Goal: Information Seeking & Learning: Learn about a topic

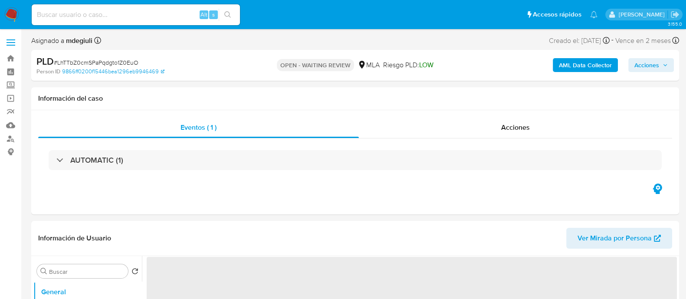
select select "10"
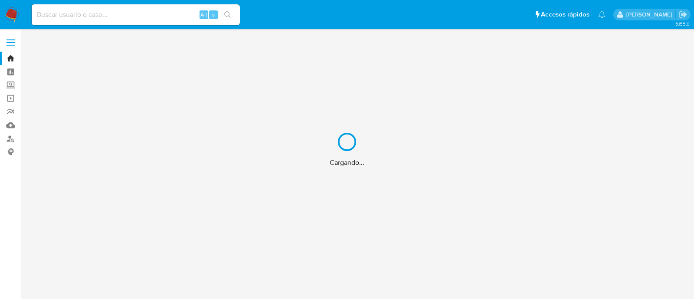
click at [111, 18] on div "Cargando..." at bounding box center [347, 149] width 694 height 299
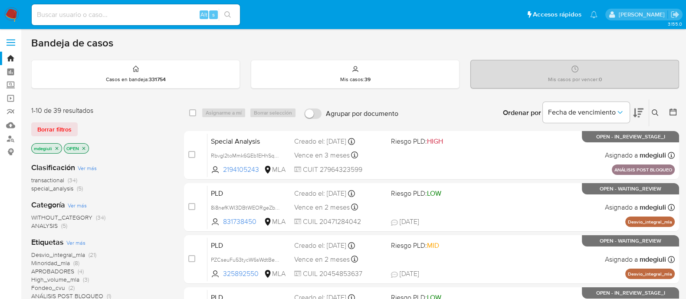
click at [111, 18] on input at bounding box center [136, 14] width 208 height 11
paste input "230560310"
type input "230560310"
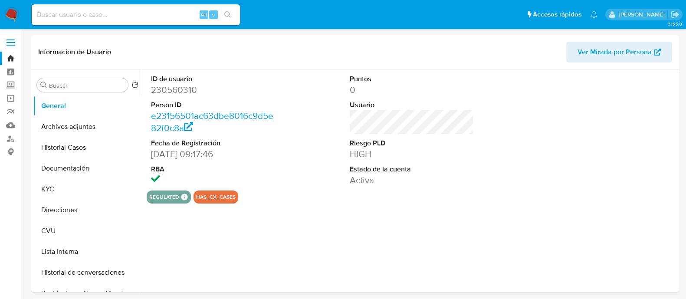
select select "10"
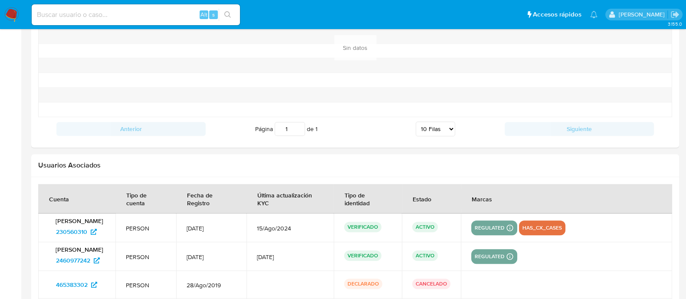
scroll to position [1051, 0]
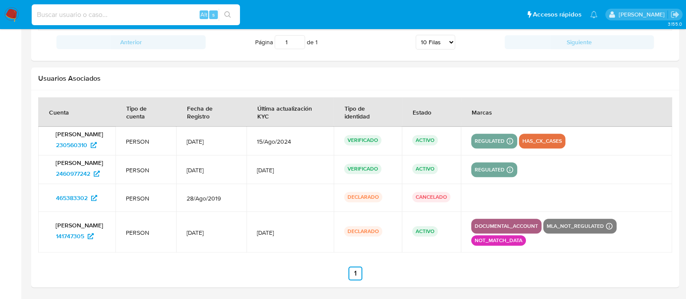
click at [129, 20] on input at bounding box center [136, 14] width 208 height 11
paste input "296406374"
type input "296406374"
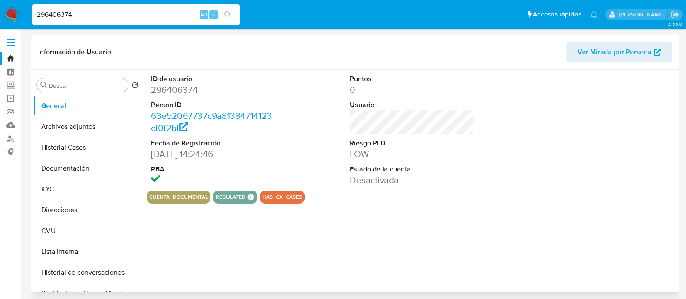
select select "10"
click at [61, 252] on button "Lista Interna" at bounding box center [83, 251] width 101 height 21
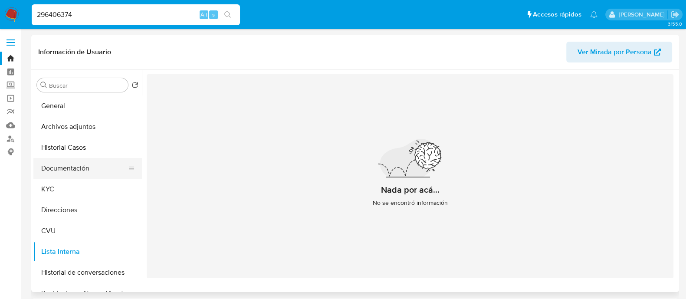
click at [82, 162] on button "Documentación" at bounding box center [83, 168] width 101 height 21
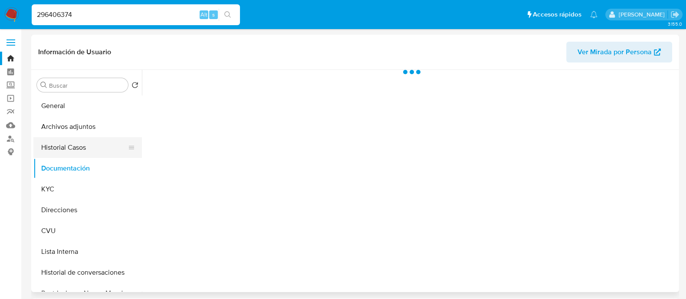
click at [84, 144] on button "Historial Casos" at bounding box center [83, 147] width 101 height 21
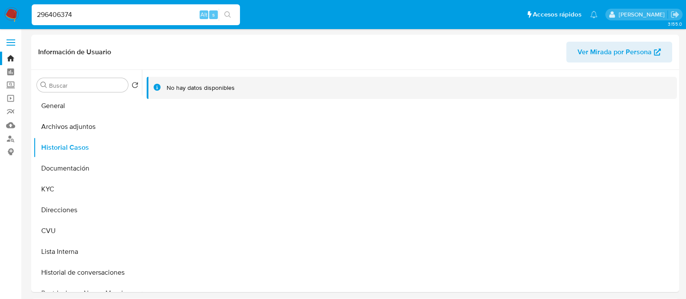
click at [135, 18] on input "296406374" at bounding box center [136, 14] width 208 height 11
paste input "128953296"
type input "128953296"
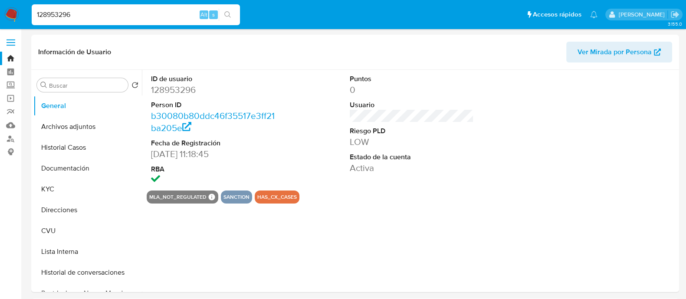
select select "10"
click at [72, 252] on button "Lista Interna" at bounding box center [83, 251] width 101 height 21
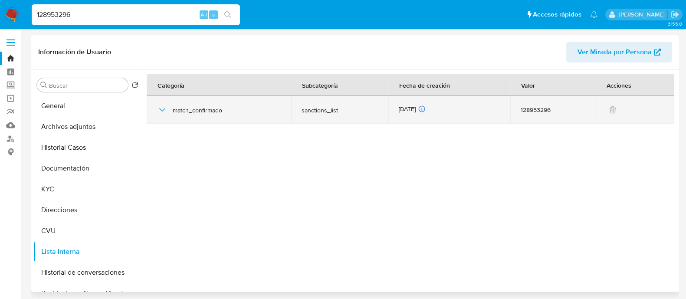
click at [160, 106] on icon "button" at bounding box center [162, 110] width 10 height 10
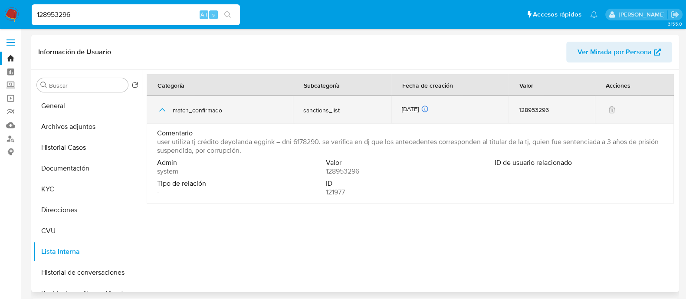
click at [313, 111] on span "sanctions_list" at bounding box center [342, 110] width 78 height 8
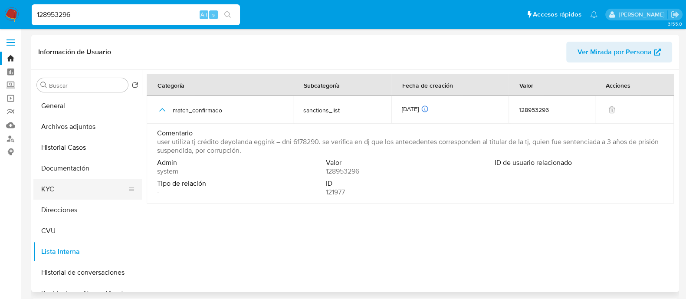
click at [55, 189] on button "KYC" at bounding box center [83, 189] width 101 height 21
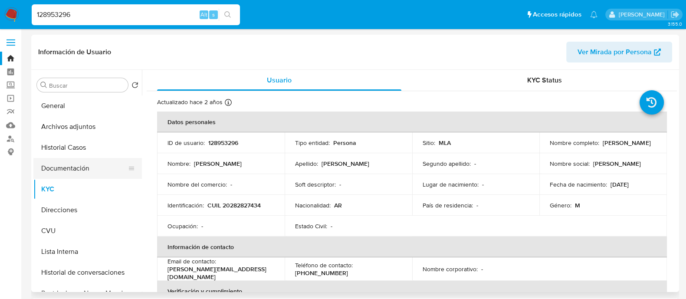
click at [62, 174] on button "Documentación" at bounding box center [83, 168] width 101 height 21
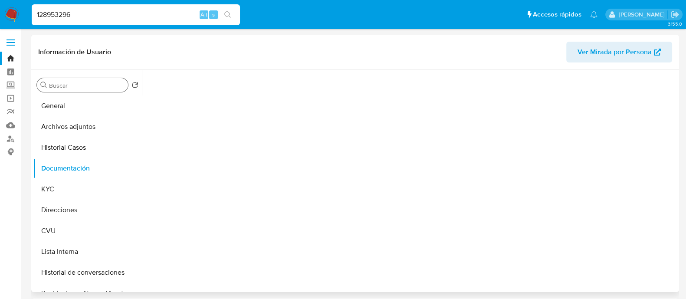
drag, startPoint x: 65, startPoint y: 104, endPoint x: 72, endPoint y: 91, distance: 14.8
click at [65, 104] on button "General" at bounding box center [87, 105] width 108 height 21
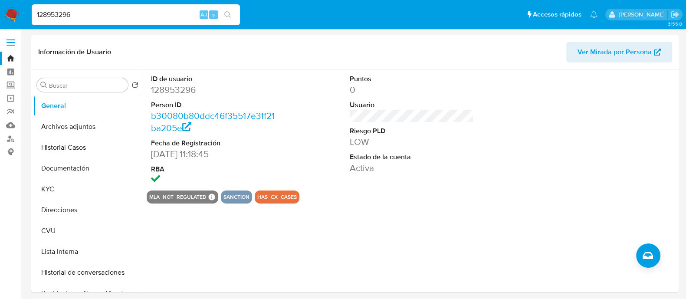
click at [82, 14] on input "128953296" at bounding box center [136, 14] width 208 height 11
paste input "95222628"
type input "195222628"
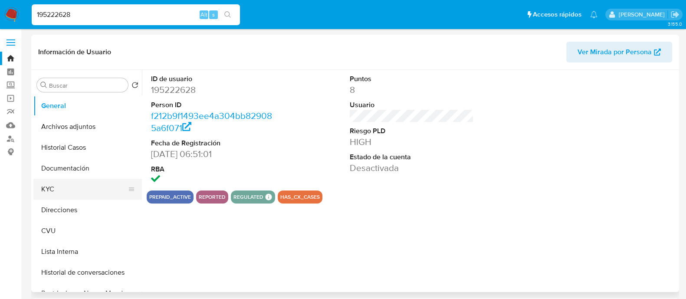
select select "10"
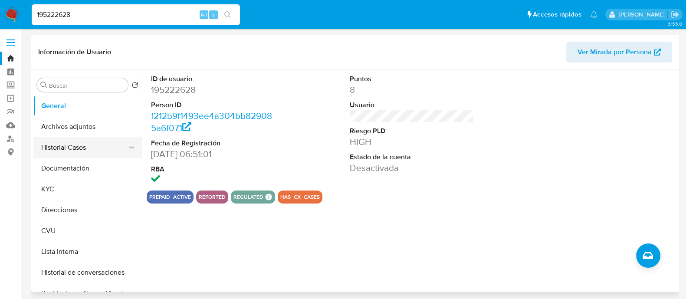
click at [83, 143] on button "Historial Casos" at bounding box center [83, 147] width 101 height 21
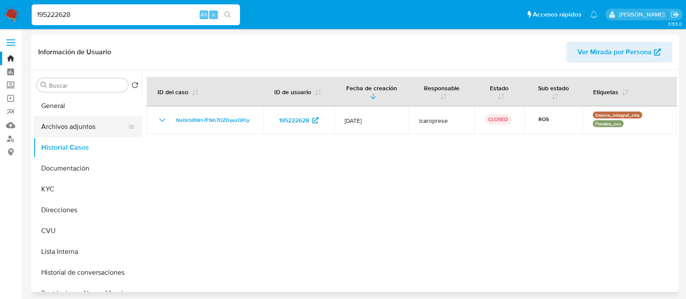
click at [64, 120] on button "Archivos adjuntos" at bounding box center [83, 126] width 101 height 21
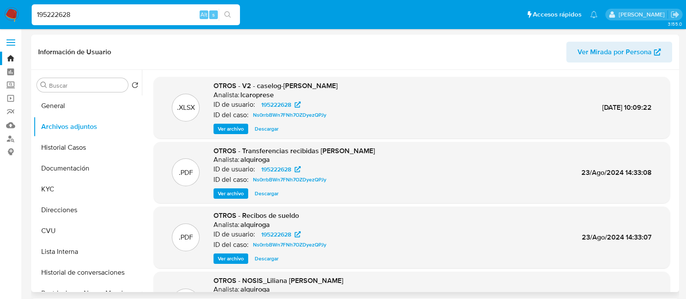
click at [226, 128] on span "Ver archivo" at bounding box center [231, 128] width 26 height 9
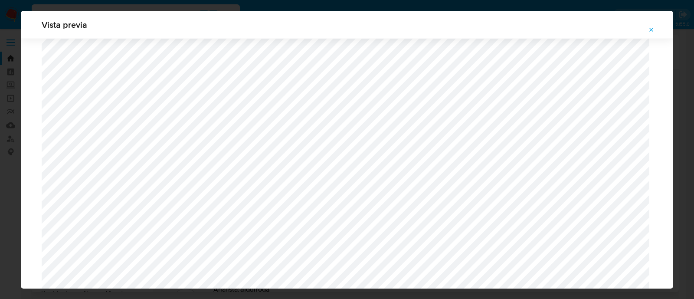
scroll to position [687, 0]
click at [0, 183] on div "Vista previa" at bounding box center [347, 149] width 694 height 299
click at [0, 142] on div "Vista previa" at bounding box center [347, 149] width 694 height 299
click at [178, 14] on div "Vista previa" at bounding box center [347, 25] width 652 height 28
click at [177, 8] on div "Vista previa" at bounding box center [347, 149] width 694 height 299
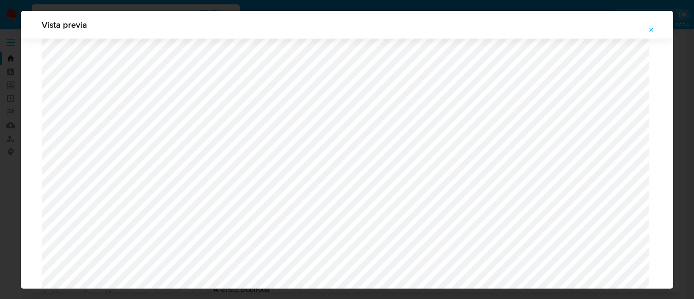
click at [650, 30] on icon "Attachment preview" at bounding box center [651, 29] width 7 height 7
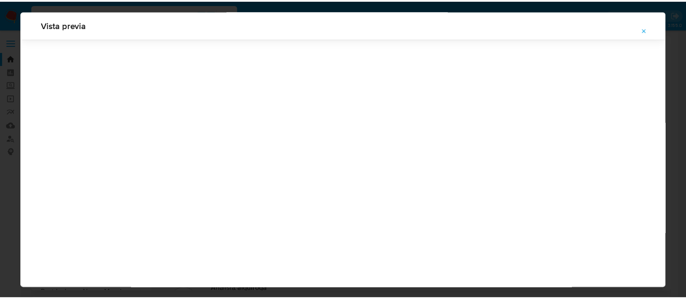
scroll to position [28, 0]
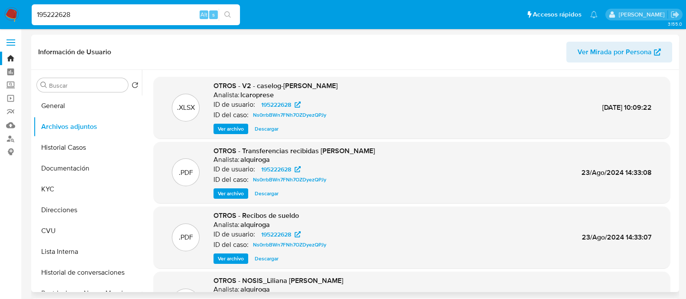
click at [104, 8] on div "195222628 Alt s" at bounding box center [136, 14] width 208 height 21
click at [95, 7] on div "195222628 Alt s" at bounding box center [136, 14] width 208 height 21
click at [59, 14] on input "195222628" at bounding box center [136, 14] width 208 height 11
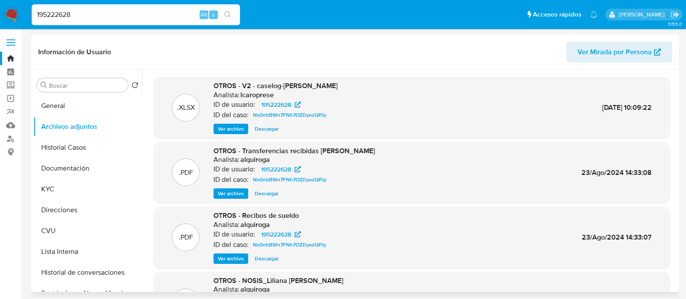
click at [59, 14] on input "195222628" at bounding box center [136, 14] width 208 height 11
paste input "69327315"
type input "169327315"
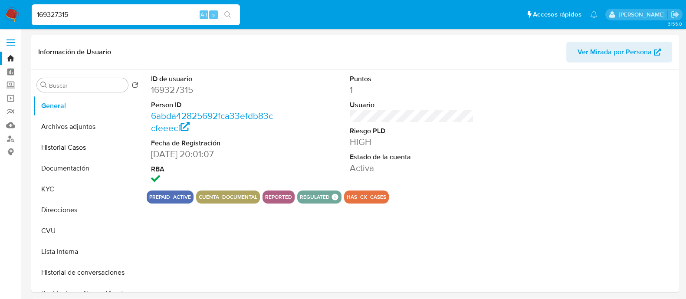
select select "10"
click at [62, 125] on button "Archivos adjuntos" at bounding box center [83, 126] width 101 height 21
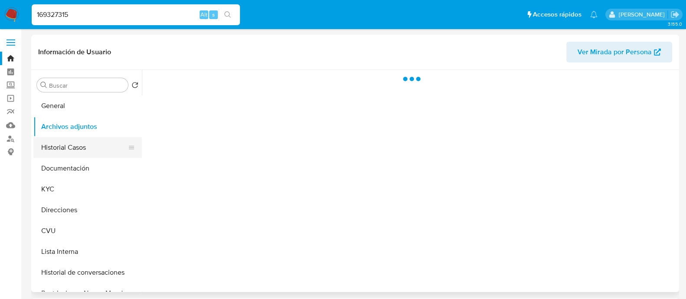
click at [76, 145] on button "Historial Casos" at bounding box center [83, 147] width 101 height 21
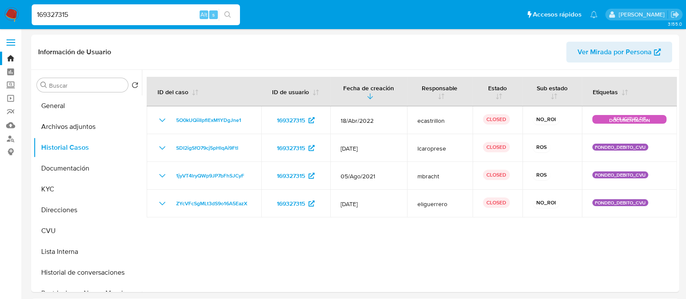
click at [104, 19] on input "169327315" at bounding box center [136, 14] width 208 height 11
paste input "552408089"
type input "552408089"
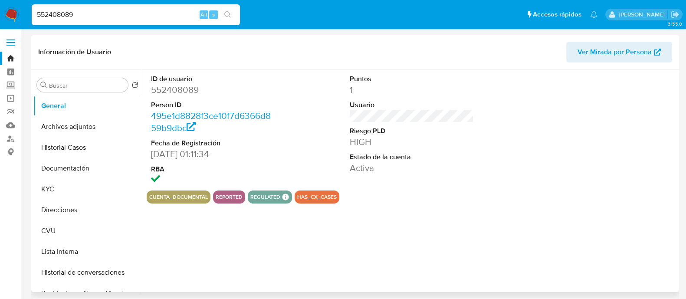
select select "10"
click at [74, 193] on button "KYC" at bounding box center [83, 189] width 101 height 21
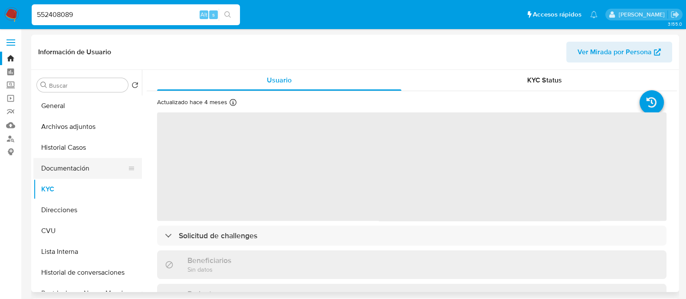
click at [71, 167] on button "Documentación" at bounding box center [83, 168] width 101 height 21
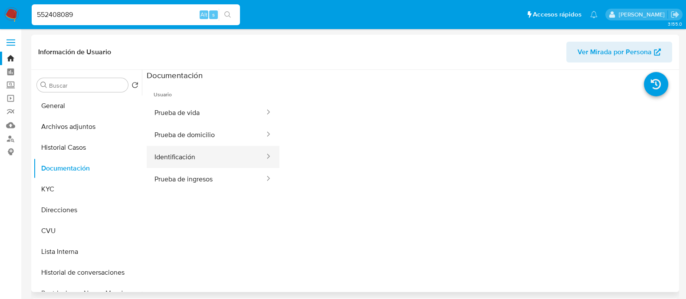
click at [208, 163] on button "Identificación" at bounding box center [206, 157] width 119 height 22
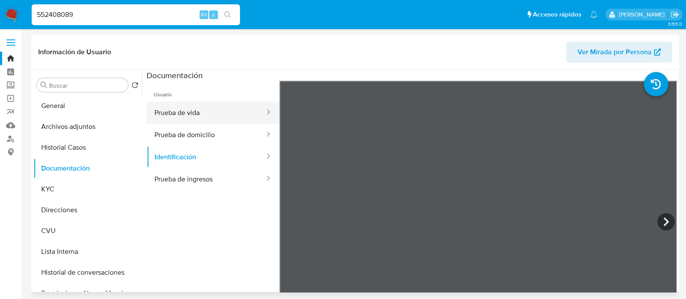
click at [156, 111] on button "Prueba de vida" at bounding box center [206, 112] width 119 height 22
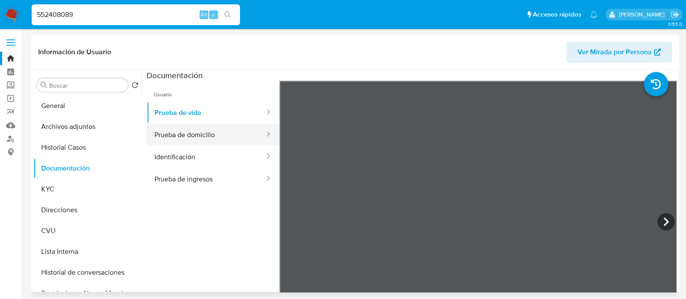
click at [182, 133] on button "Prueba de domicilio" at bounding box center [206, 135] width 119 height 22
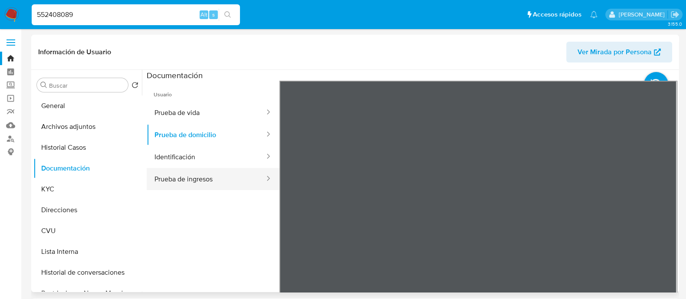
click at [183, 181] on button "Prueba de ingresos" at bounding box center [206, 179] width 119 height 22
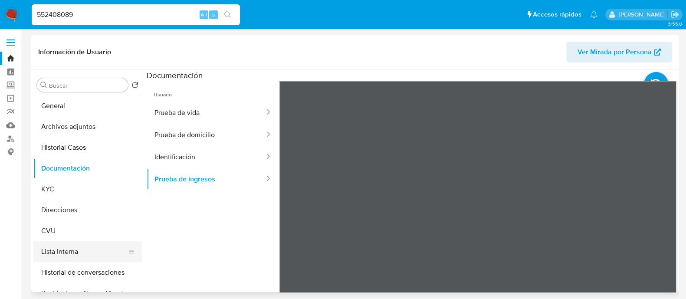
click at [72, 252] on button "Lista Interna" at bounding box center [83, 251] width 101 height 21
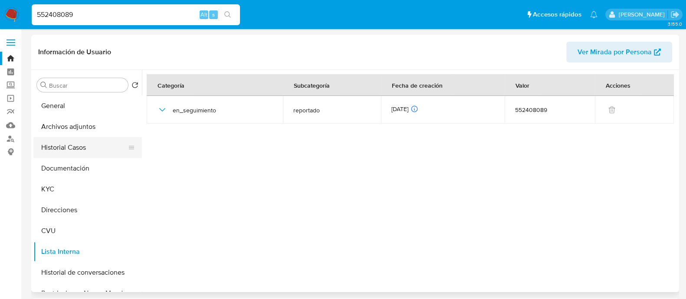
click at [49, 145] on button "Historial Casos" at bounding box center [83, 147] width 101 height 21
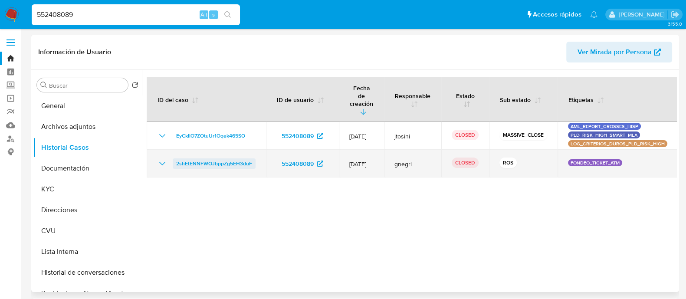
click at [206, 158] on span "2shEtENNFWOJbppZg5EH3duF" at bounding box center [214, 163] width 76 height 10
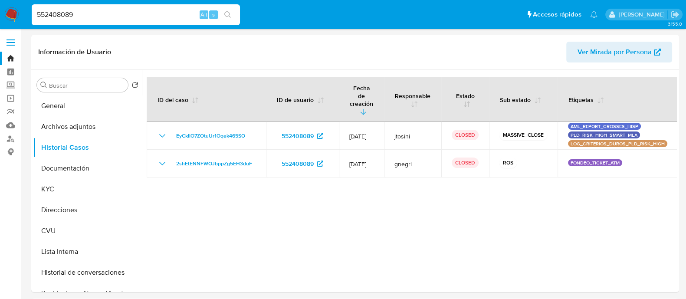
click at [134, 16] on input "552408089" at bounding box center [136, 14] width 208 height 11
paste input "179967820"
type input "179967820"
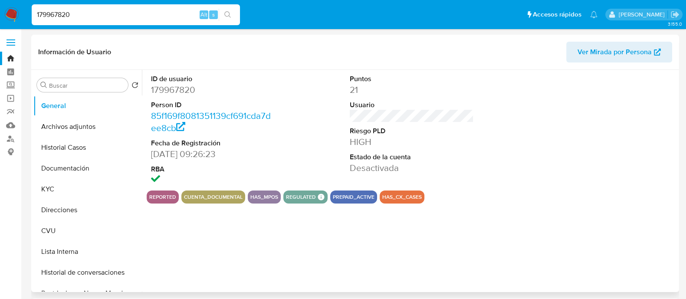
select select "10"
click at [71, 173] on button "Documentación" at bounding box center [83, 168] width 101 height 21
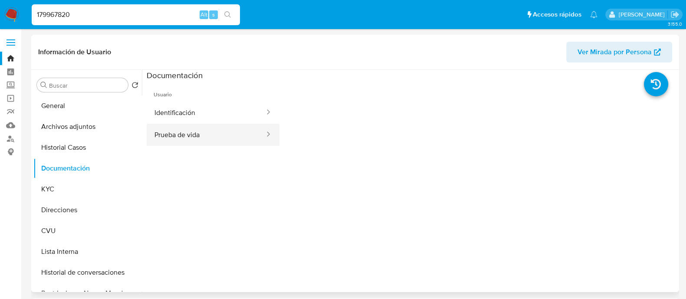
click at [228, 125] on button "Prueba de vida" at bounding box center [206, 135] width 119 height 22
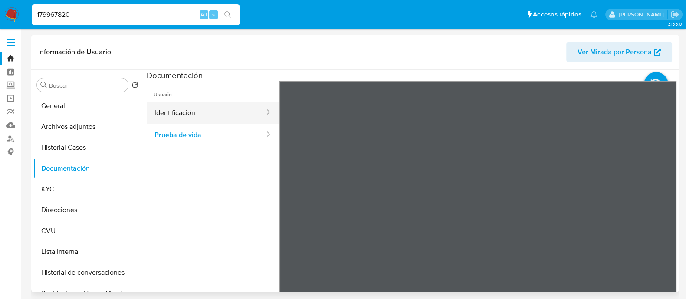
click at [242, 114] on button "Identificación" at bounding box center [206, 112] width 119 height 22
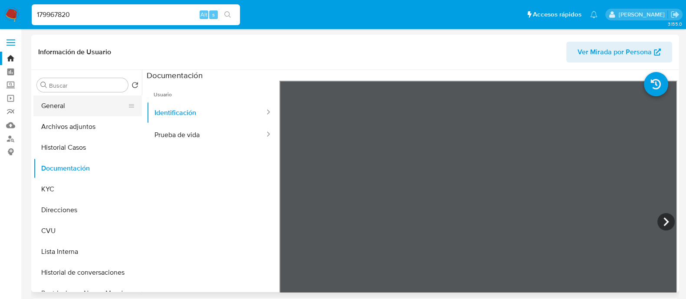
click at [66, 104] on button "General" at bounding box center [83, 105] width 101 height 21
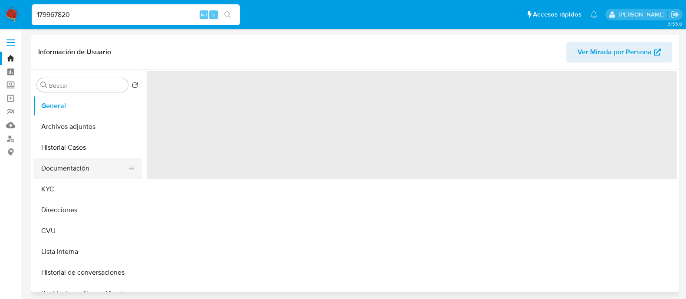
click at [93, 159] on button "Documentación" at bounding box center [83, 168] width 101 height 21
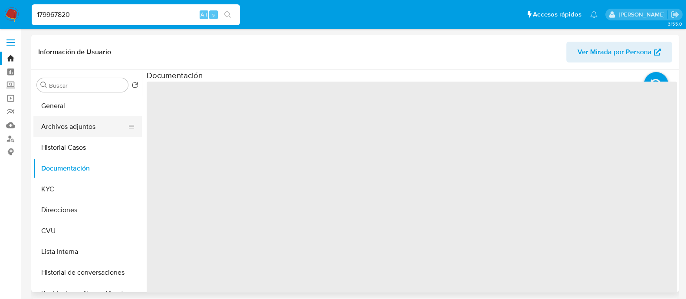
click at [84, 132] on button "Archivos adjuntos" at bounding box center [83, 126] width 101 height 21
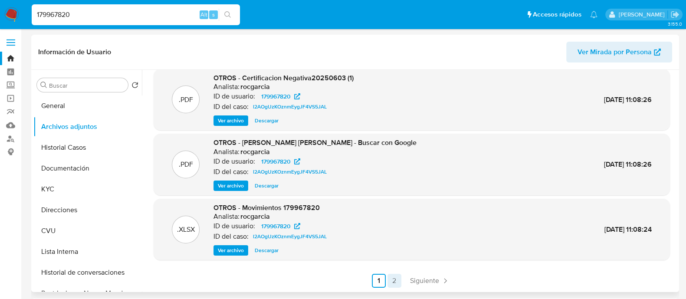
click at [393, 279] on link "2" at bounding box center [394, 281] width 14 height 14
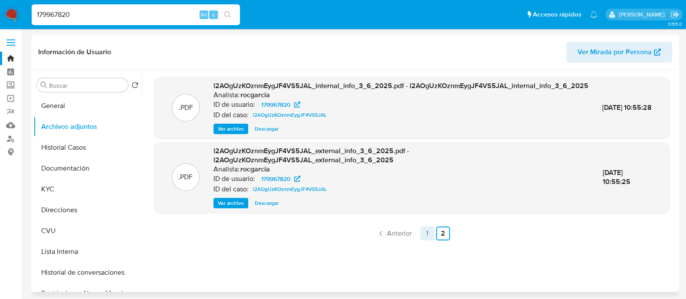
click at [425, 240] on link "1" at bounding box center [427, 233] width 14 height 14
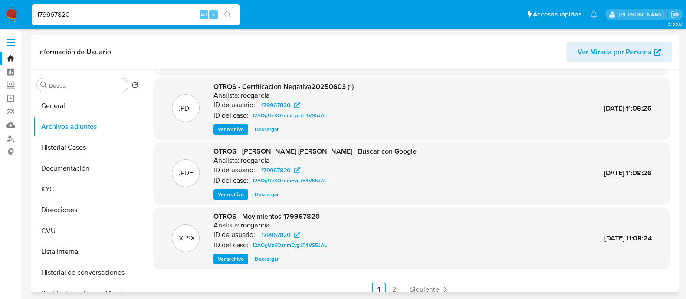
scroll to position [73, 0]
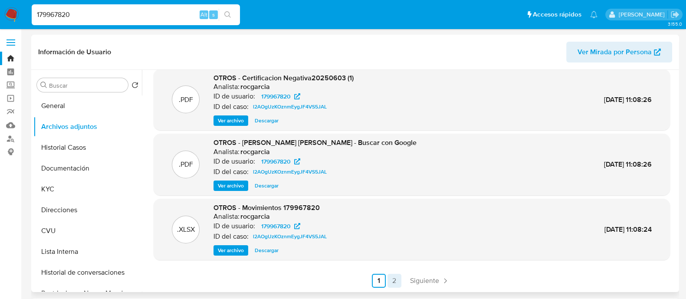
click at [399, 284] on link "2" at bounding box center [394, 281] width 14 height 14
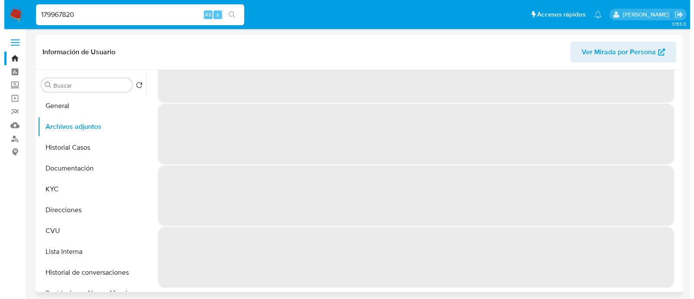
scroll to position [0, 0]
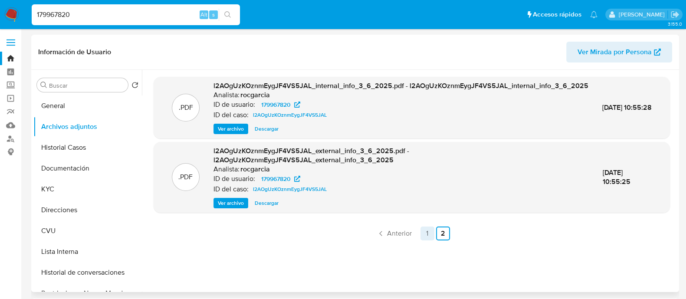
click at [422, 240] on link "1" at bounding box center [427, 233] width 14 height 14
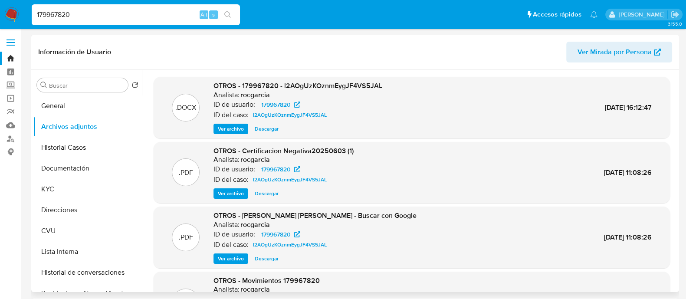
click at [232, 126] on span "Ver archivo" at bounding box center [231, 128] width 26 height 9
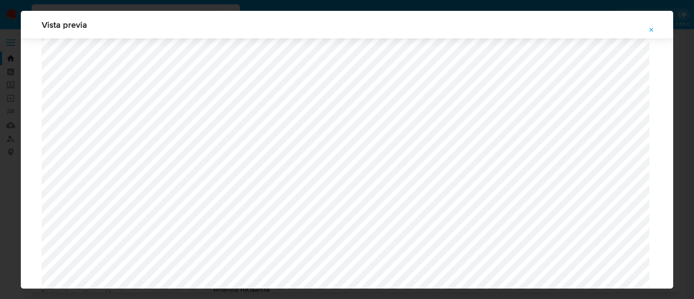
scroll to position [808, 0]
click at [657, 26] on button "Attachment preview" at bounding box center [651, 30] width 19 height 14
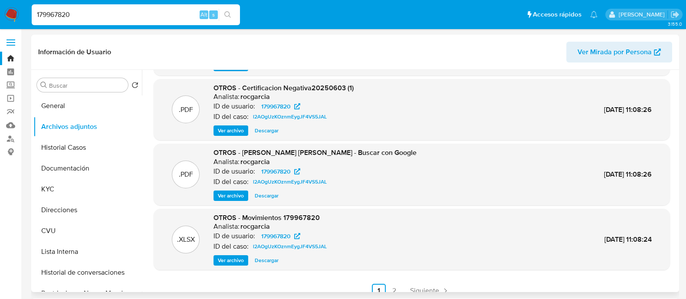
scroll to position [73, 0]
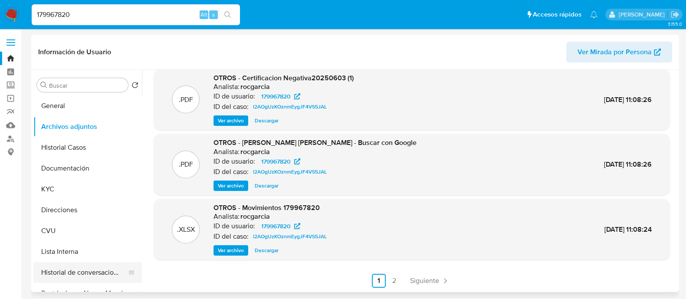
click at [83, 270] on button "Historial de conversaciones" at bounding box center [83, 272] width 101 height 21
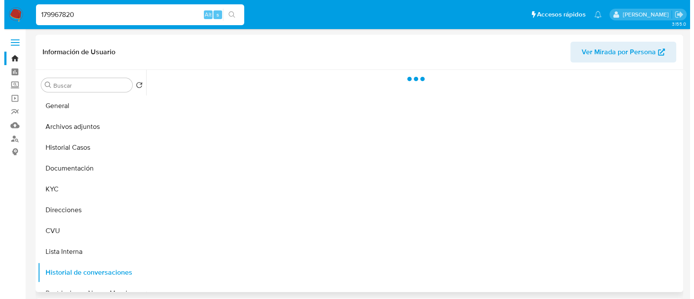
scroll to position [0, 0]
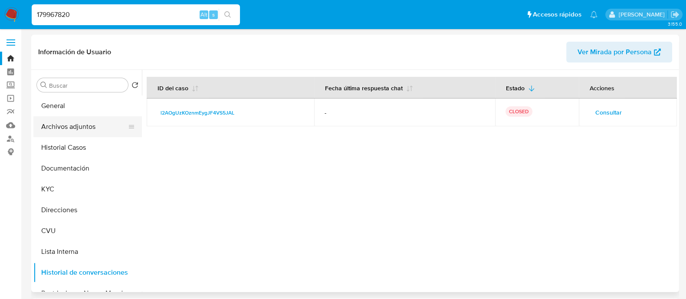
click at [75, 128] on button "Archivos adjuntos" at bounding box center [83, 126] width 101 height 21
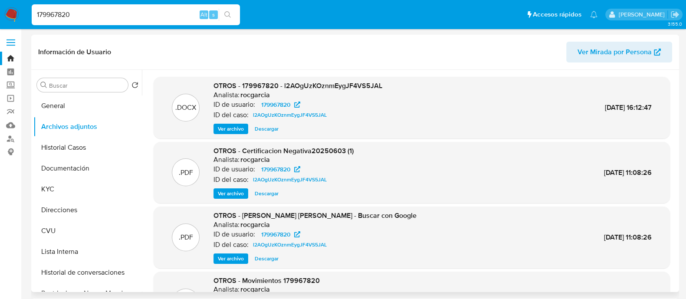
click at [230, 128] on span "Ver archivo" at bounding box center [231, 128] width 26 height 9
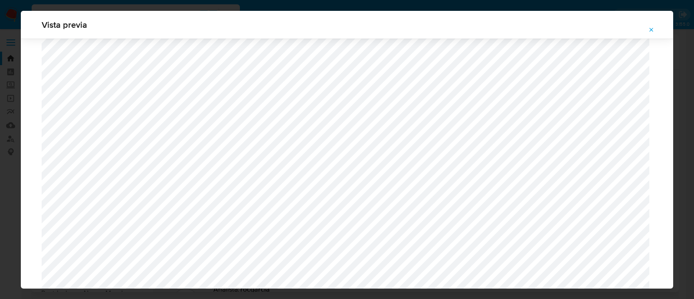
scroll to position [471, 0]
click at [0, 151] on div "Vista previa" at bounding box center [347, 149] width 694 height 299
click at [646, 27] on button "Attachment preview" at bounding box center [651, 30] width 19 height 14
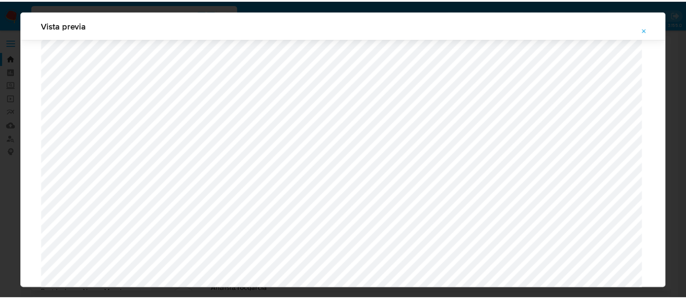
scroll to position [28, 0]
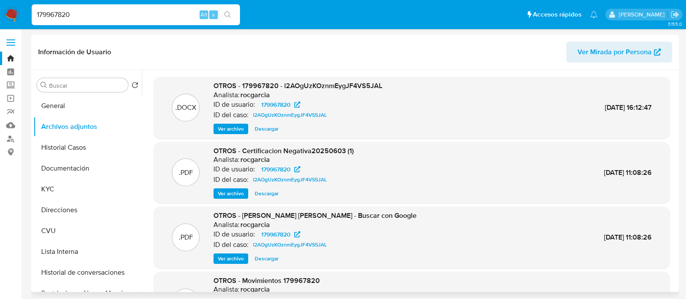
click at [59, 10] on input "179967820" at bounding box center [136, 14] width 208 height 11
paste input "60648865"
type input "60648865"
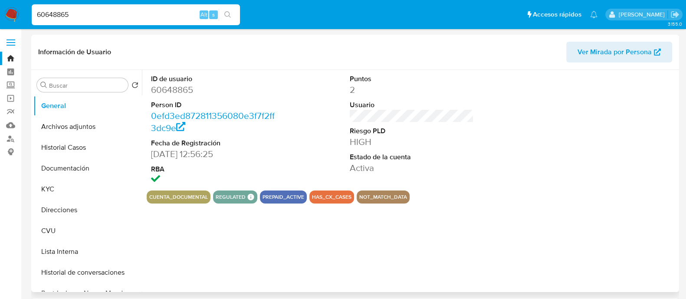
select select "10"
click at [58, 245] on button "Lista Interna" at bounding box center [83, 251] width 101 height 21
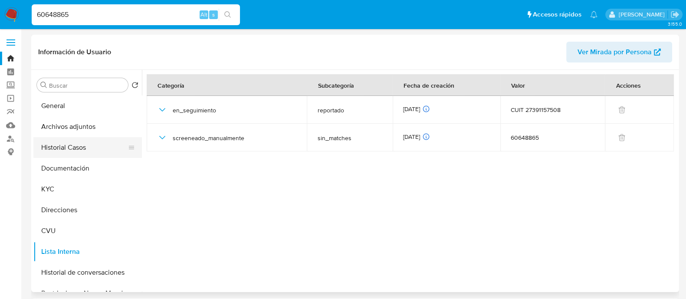
click at [82, 144] on button "Historial Casos" at bounding box center [83, 147] width 101 height 21
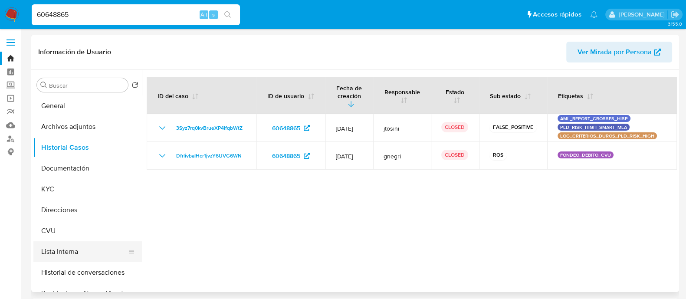
scroll to position [54, 0]
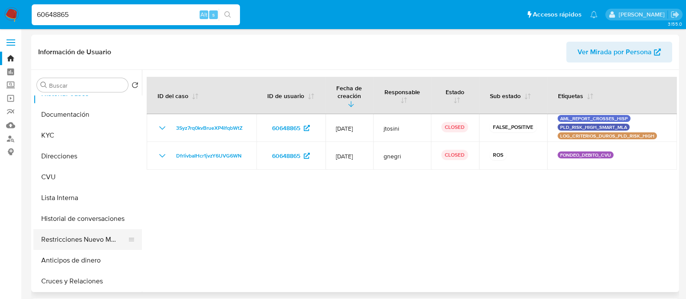
click at [92, 242] on button "Restricciones Nuevo Mundo" at bounding box center [83, 239] width 101 height 21
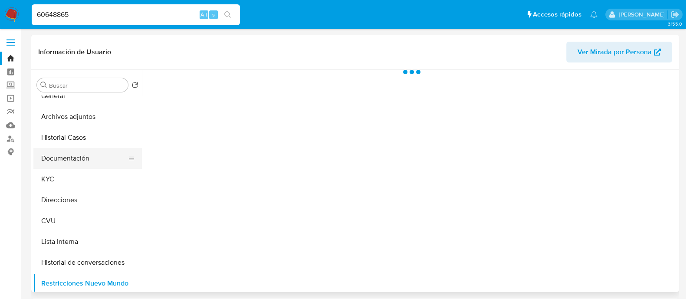
scroll to position [0, 0]
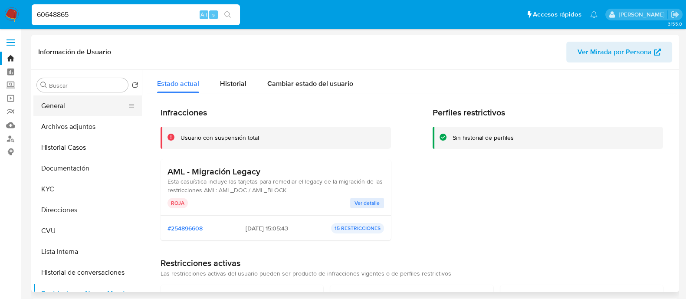
click at [62, 105] on button "General" at bounding box center [83, 105] width 101 height 21
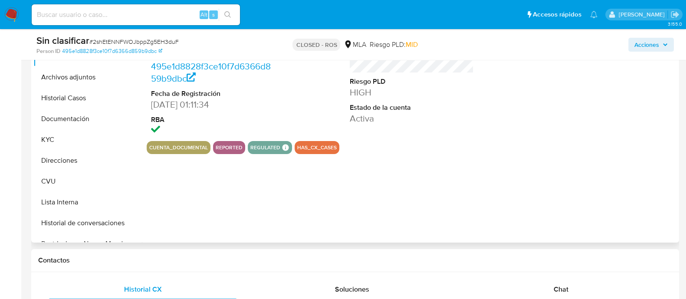
scroll to position [379, 0]
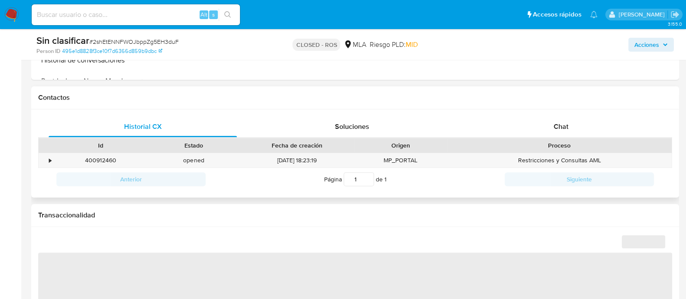
select select "10"
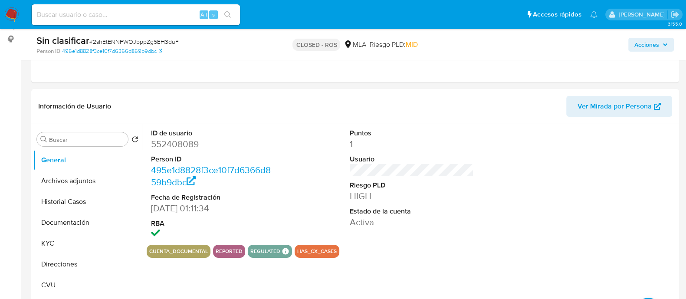
scroll to position [0, 0]
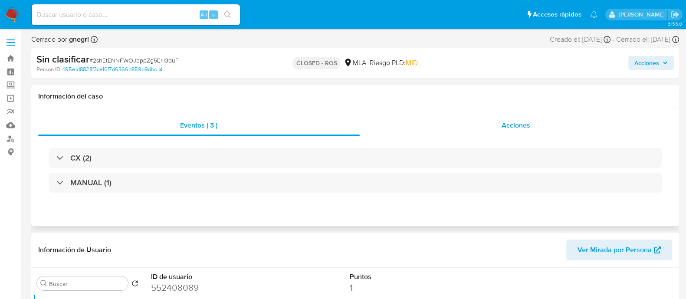
click at [501, 118] on div "Acciones" at bounding box center [516, 125] width 313 height 21
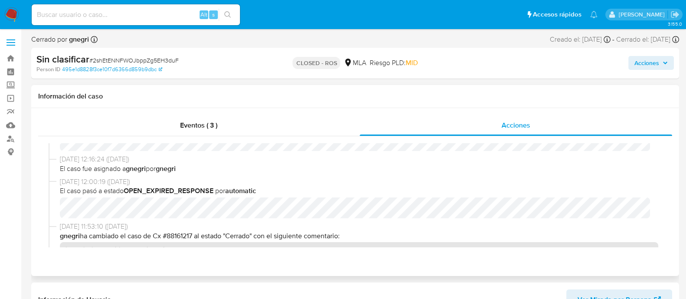
scroll to position [596, 0]
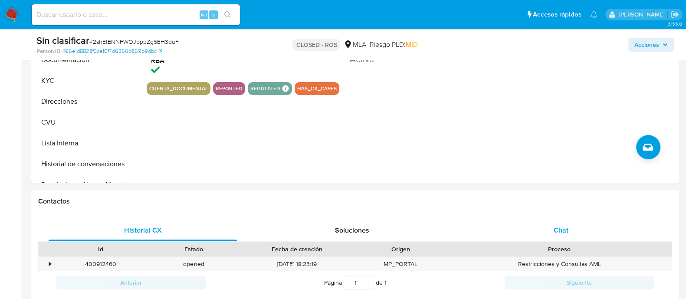
click at [530, 223] on div "Chat" at bounding box center [561, 230] width 188 height 21
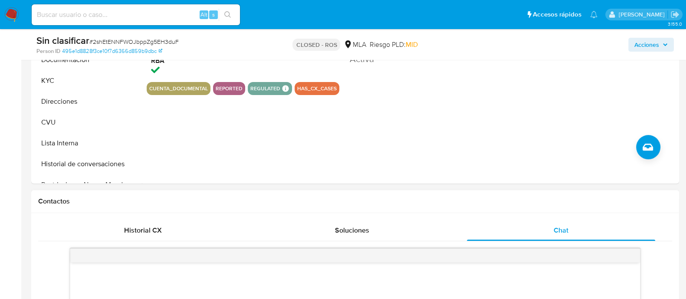
scroll to position [433, 0]
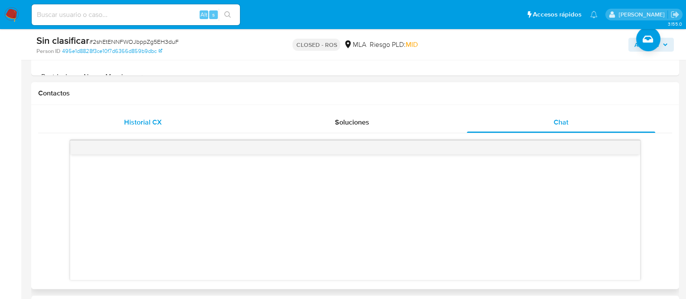
click at [181, 122] on div "Historial CX" at bounding box center [143, 122] width 188 height 21
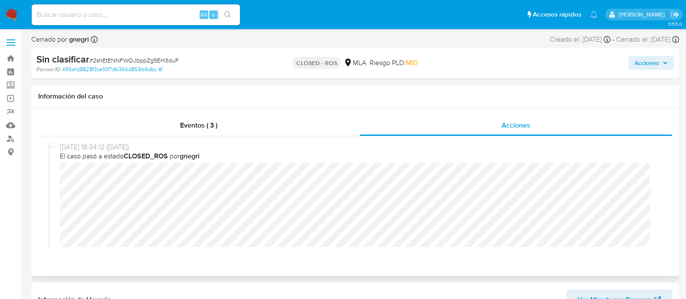
scroll to position [0, 0]
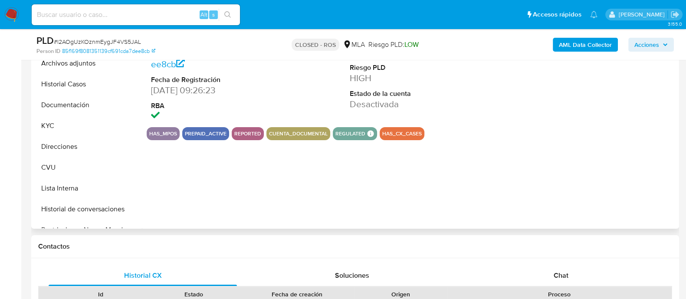
scroll to position [379, 0]
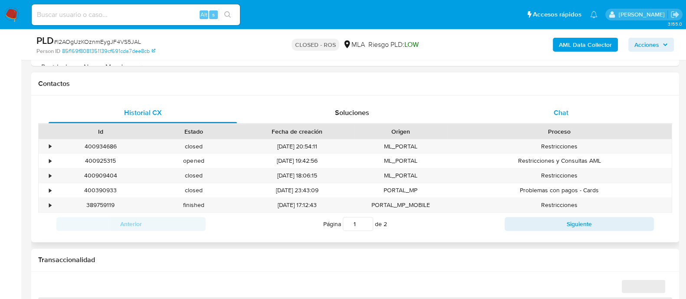
click at [533, 105] on div "Chat" at bounding box center [561, 112] width 188 height 21
select select "10"
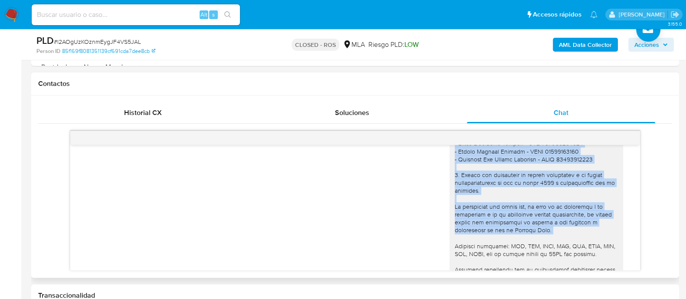
scroll to position [864, 0]
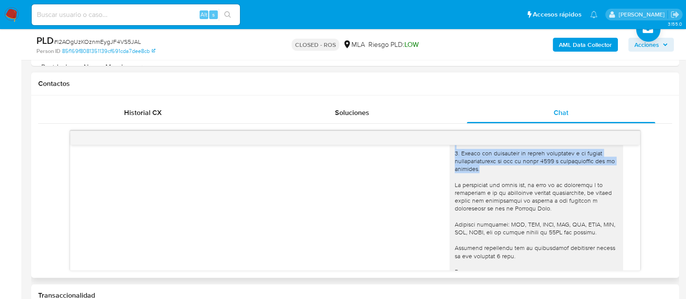
drag, startPoint x: 445, startPoint y: 200, endPoint x: 499, endPoint y: 184, distance: 56.3
click at [499, 184] on div at bounding box center [535, 93] width 173 height 401
copy div "En función de las operaciones registradas en tu cuenta de Mercado Pago, necesit…"
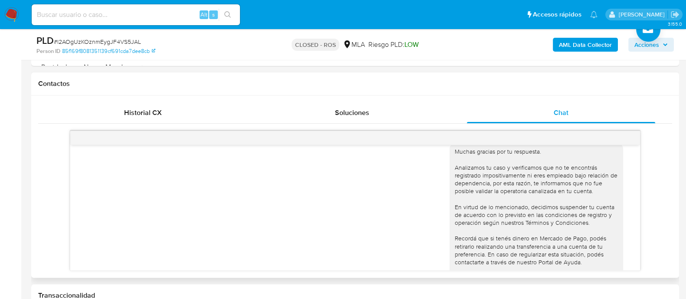
scroll to position [1190, 0]
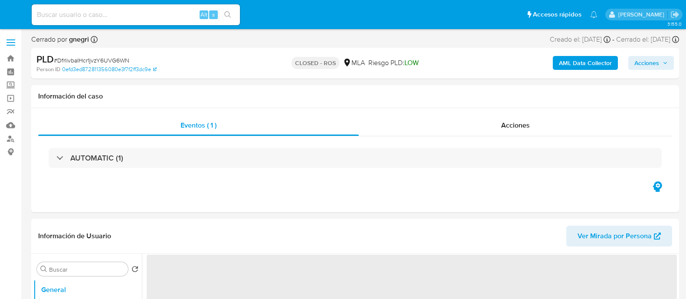
select select "10"
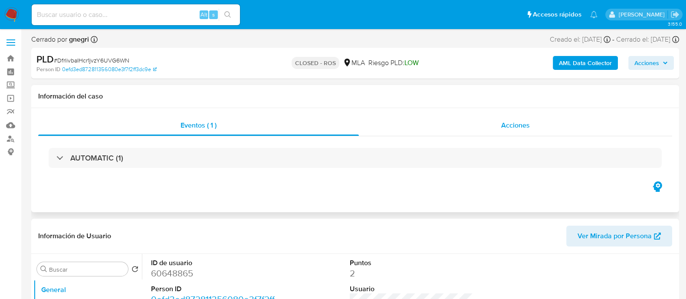
click at [493, 134] on div "Acciones" at bounding box center [515, 125] width 313 height 21
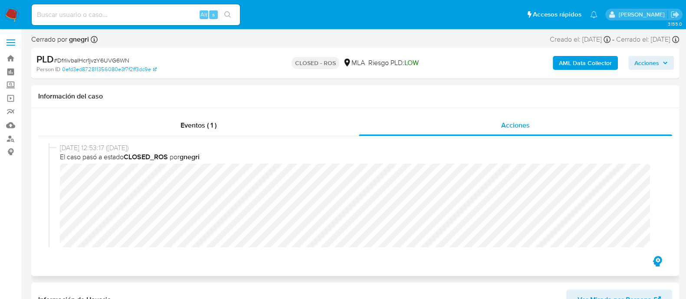
click at [54, 199] on div "[DATE] 12:53:17 ([DATE]) El caso pasó a estado CLOSED_ROS por gnegri" at bounding box center [355, 197] width 613 height 108
